Goal: Transaction & Acquisition: Purchase product/service

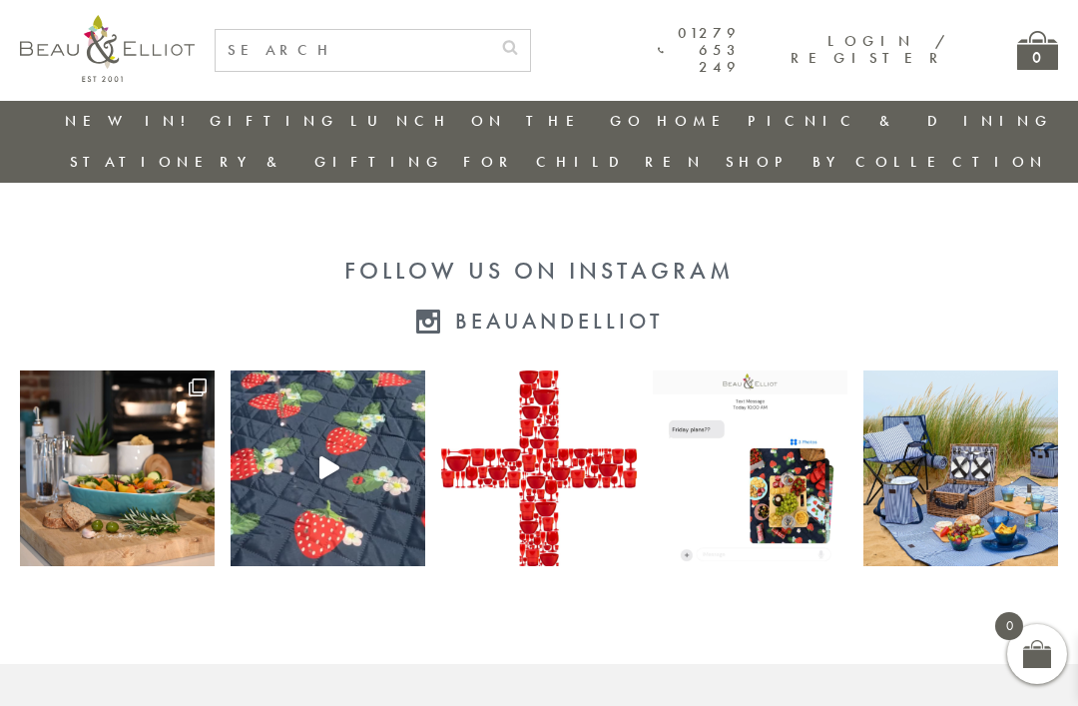
scroll to position [3937, 0]
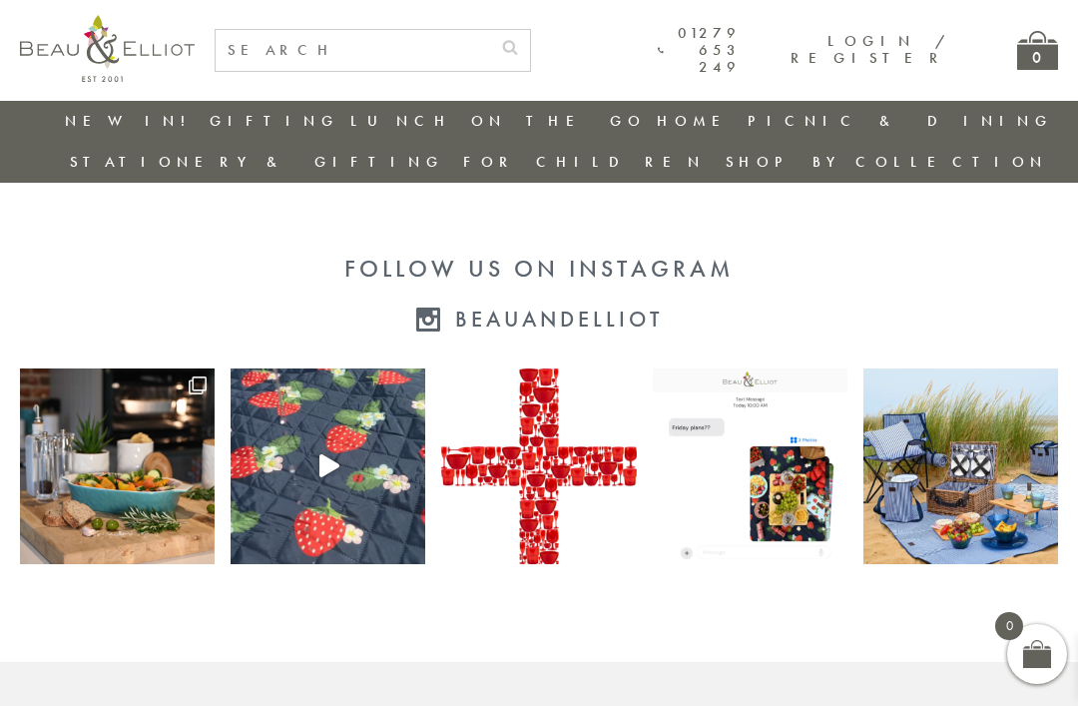
click at [79, 451] on img at bounding box center [117, 465] width 195 height 195
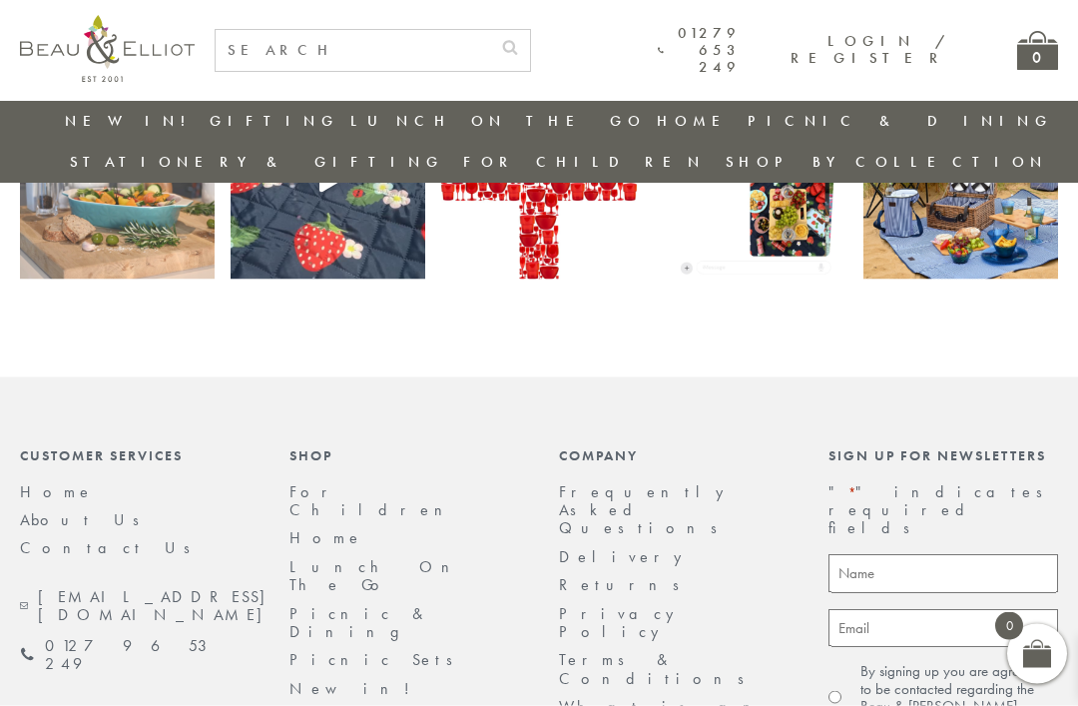
scroll to position [4280, 0]
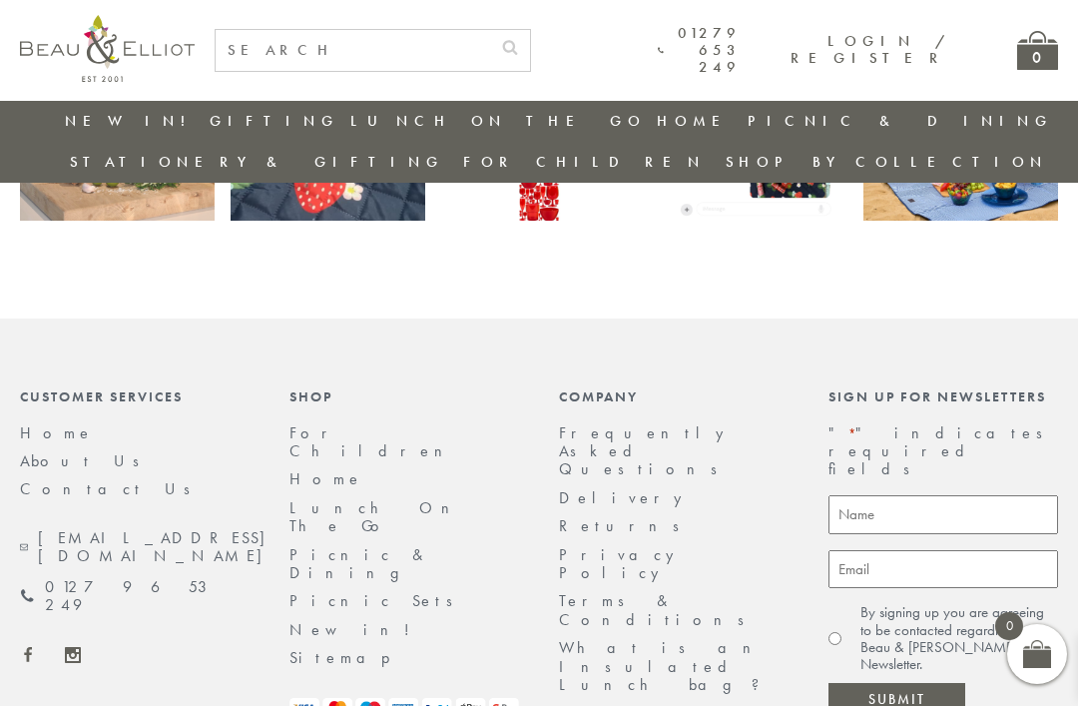
click at [322, 468] on link "Home" at bounding box center [326, 478] width 74 height 21
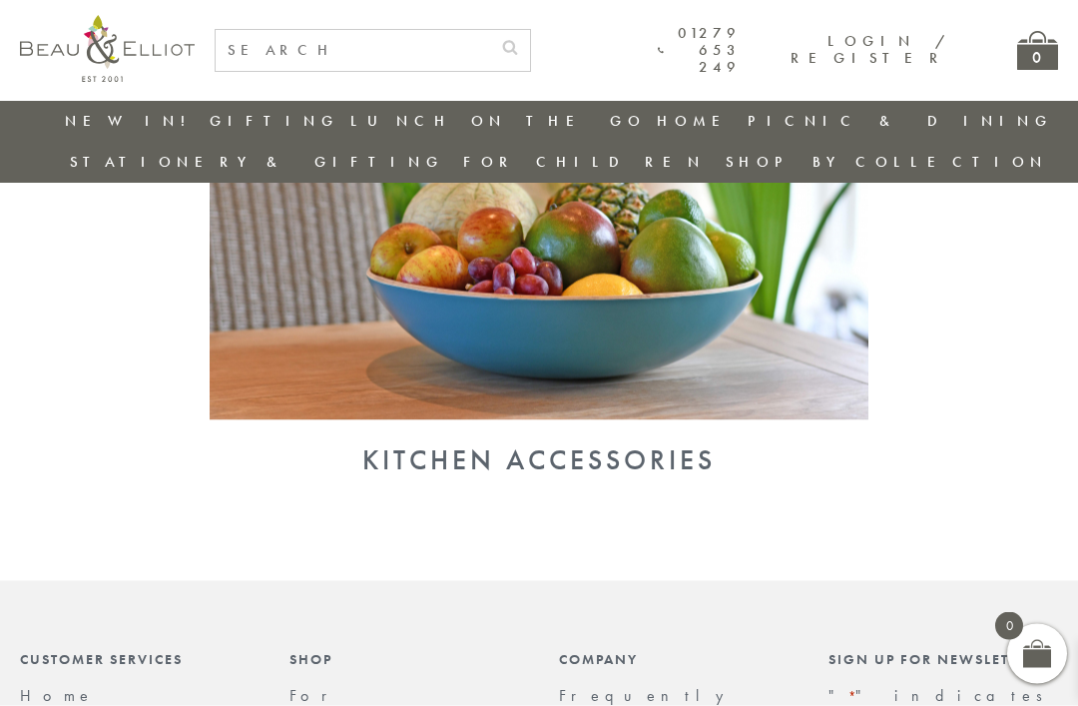
scroll to position [1922, 0]
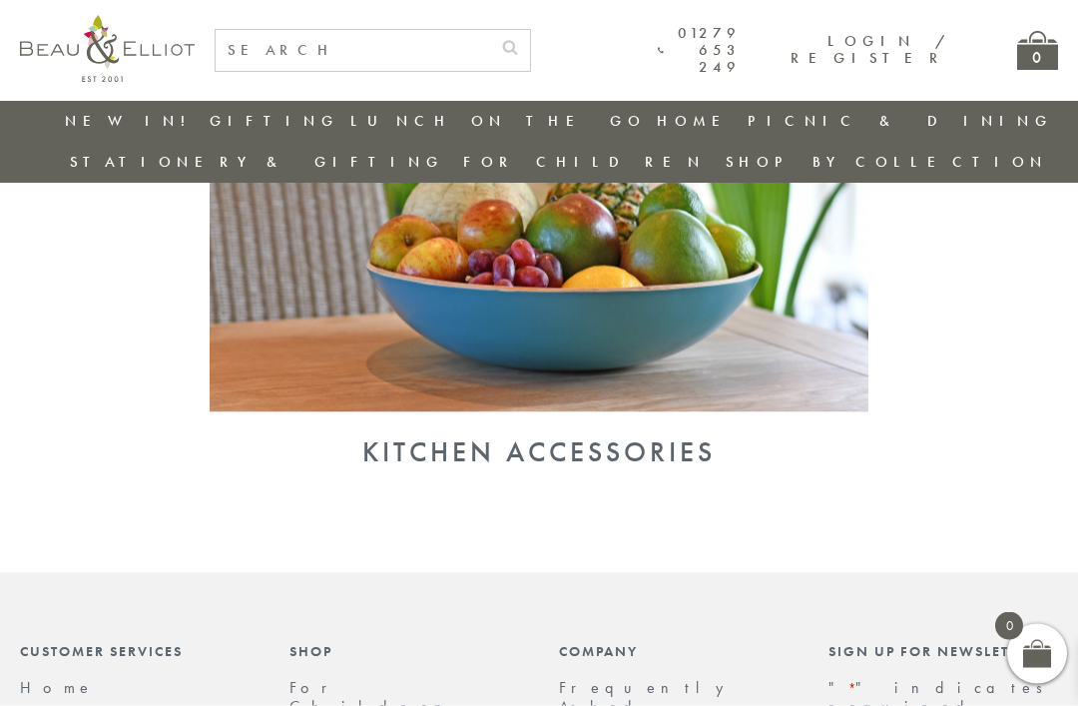
click at [606, 284] on img at bounding box center [539, 172] width 659 height 479
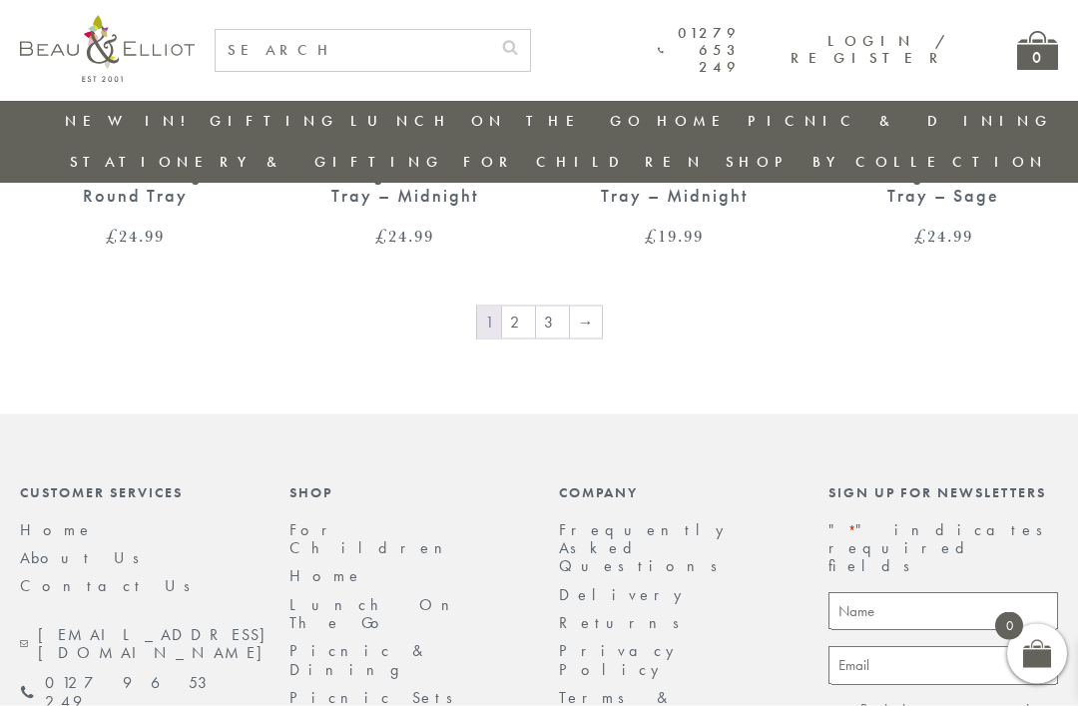
scroll to position [3019, 0]
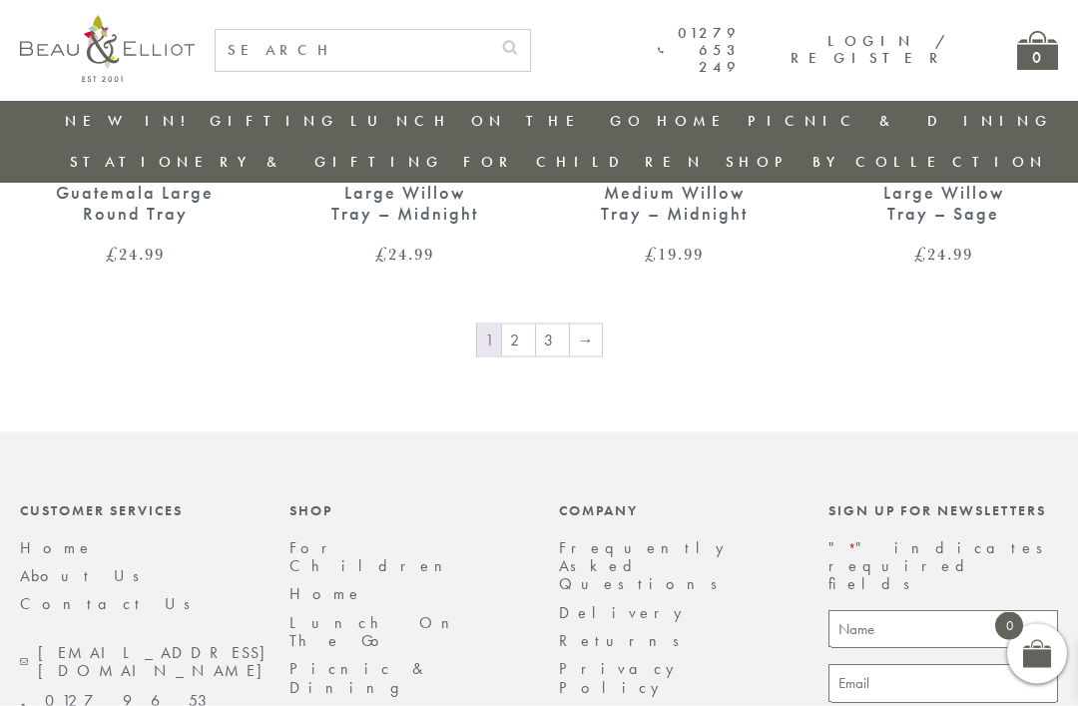
click at [583, 324] on link "→" at bounding box center [586, 340] width 32 height 32
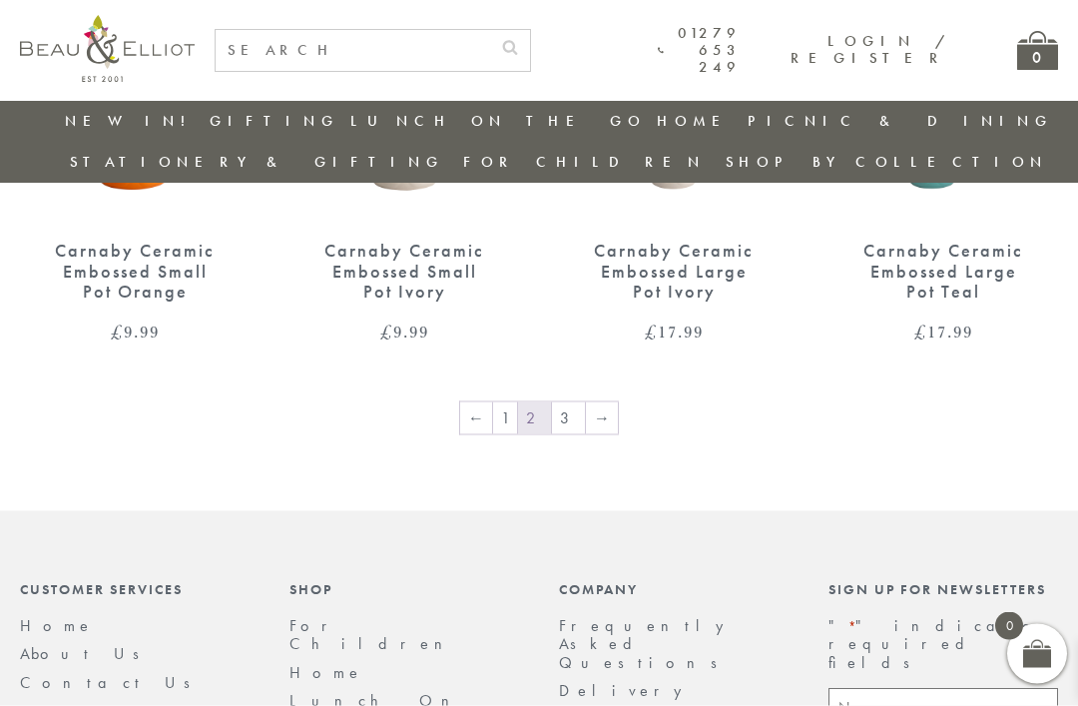
scroll to position [3002, 20]
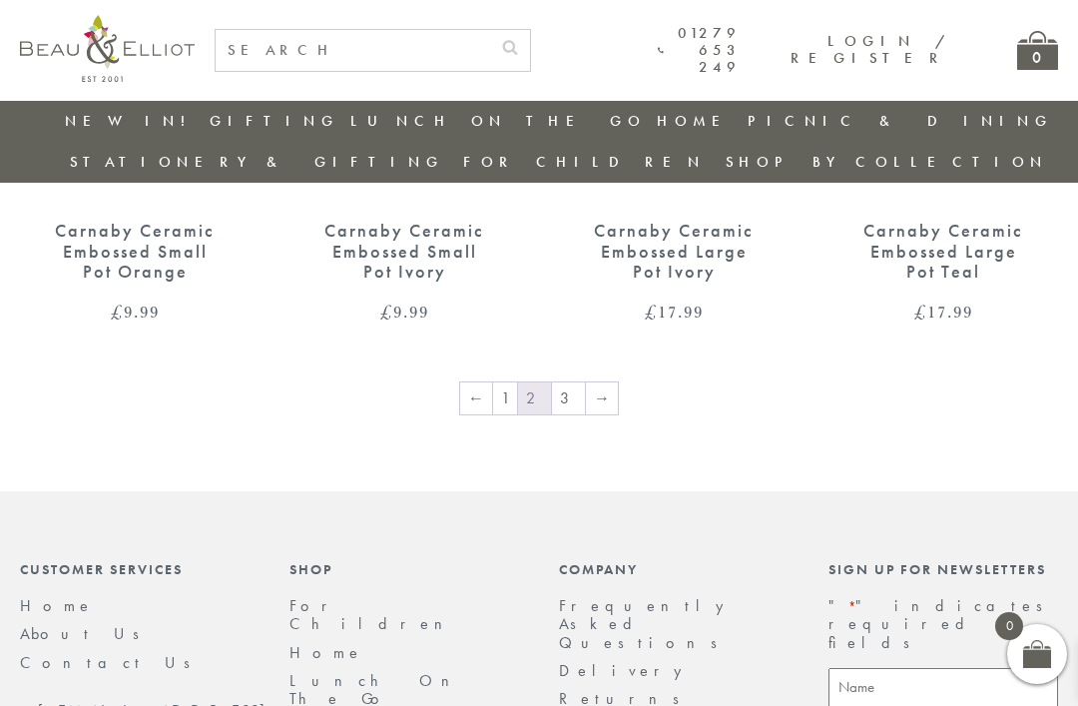
click at [586, 382] on link "→" at bounding box center [602, 398] width 32 height 32
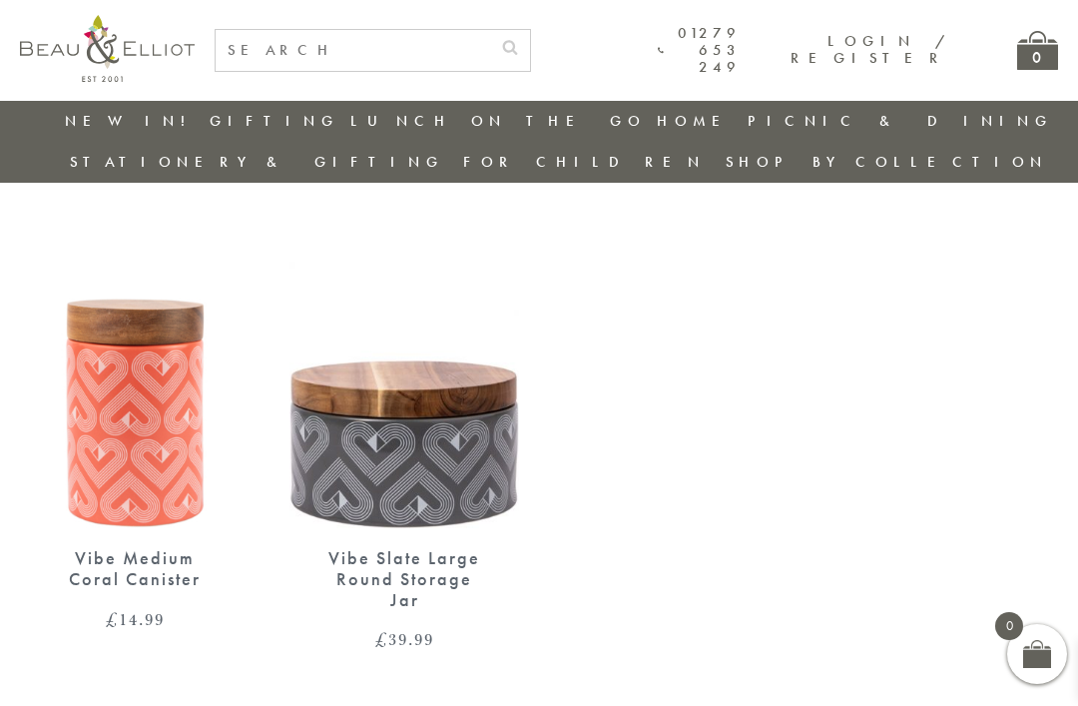
scroll to position [1286, 0]
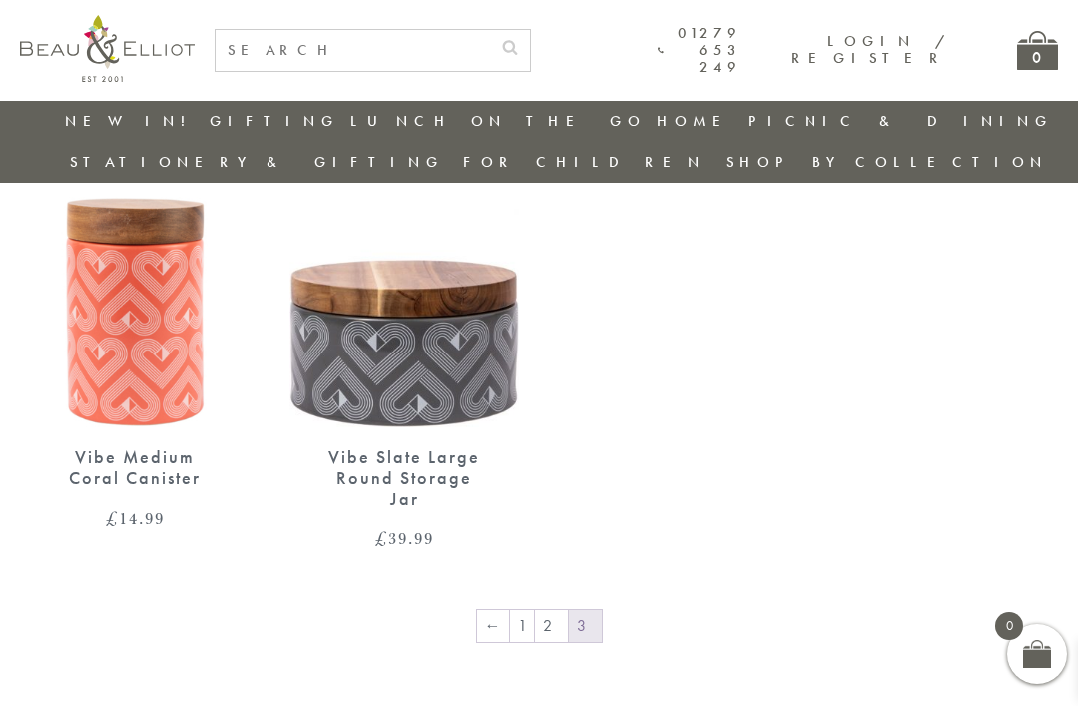
click at [50, 559] on div "Carnaby Ceramic Embossed Small Oven Dish Ivory £ 19.99 Carnaby Ceramic Embossed…" at bounding box center [539, 111] width 1078 height 992
click at [556, 610] on link "2" at bounding box center [551, 626] width 33 height 32
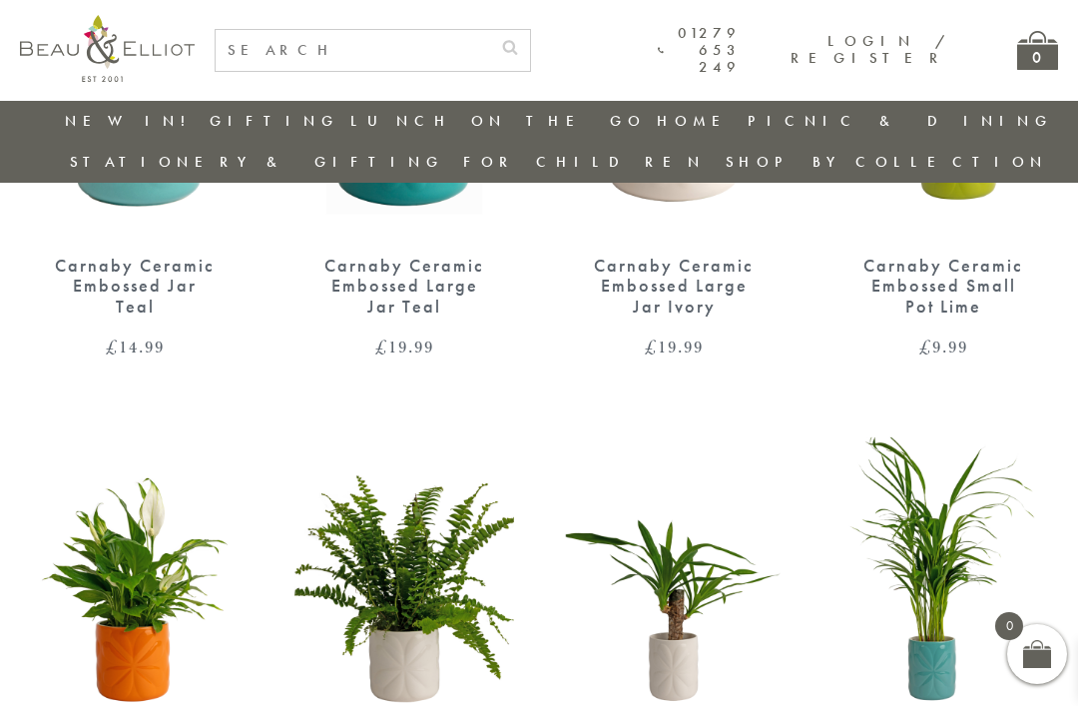
scroll to position [2468, 0]
